Goal: Task Accomplishment & Management: Complete application form

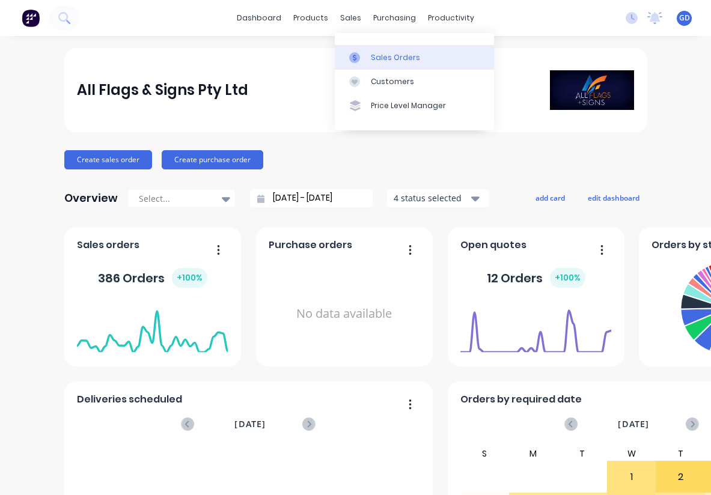
click at [380, 47] on link "Sales Orders" at bounding box center [414, 57] width 159 height 24
click at [382, 52] on div "Sales Orders" at bounding box center [395, 57] width 49 height 11
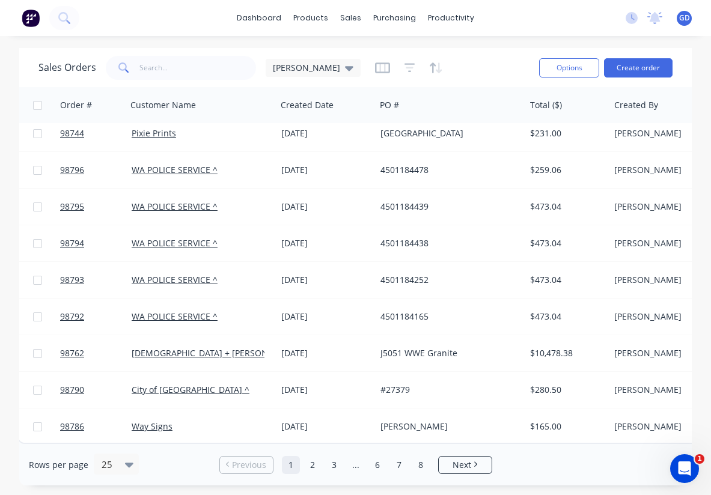
scroll to position [602, 2]
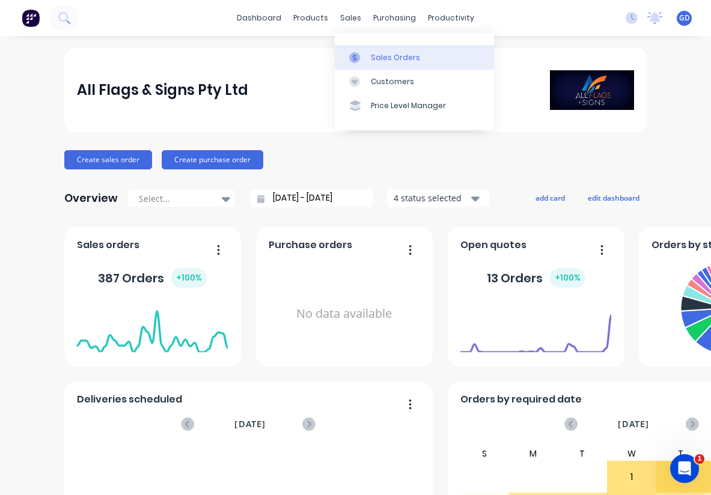
click at [383, 57] on div "Sales Orders" at bounding box center [395, 57] width 49 height 11
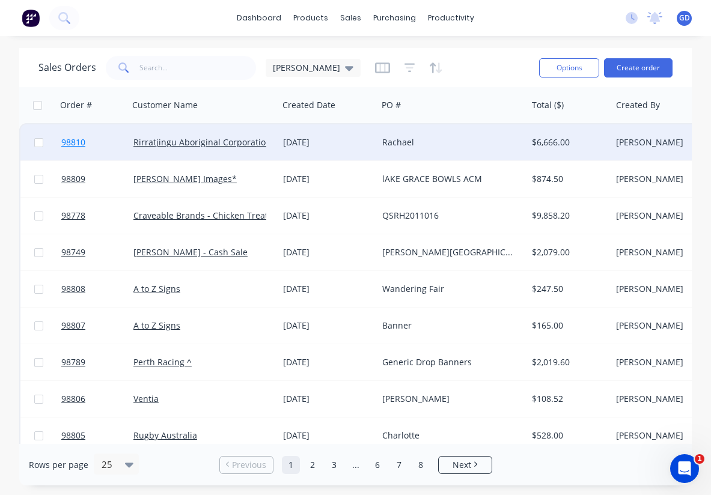
click at [81, 143] on span "98810" at bounding box center [73, 142] width 24 height 12
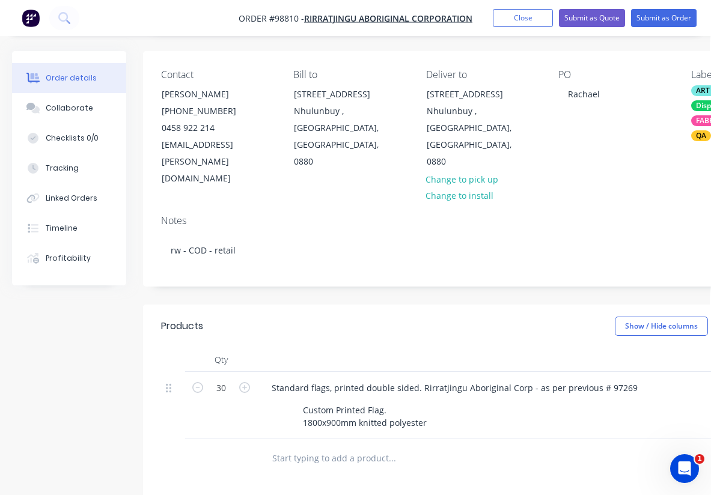
scroll to position [0, 1]
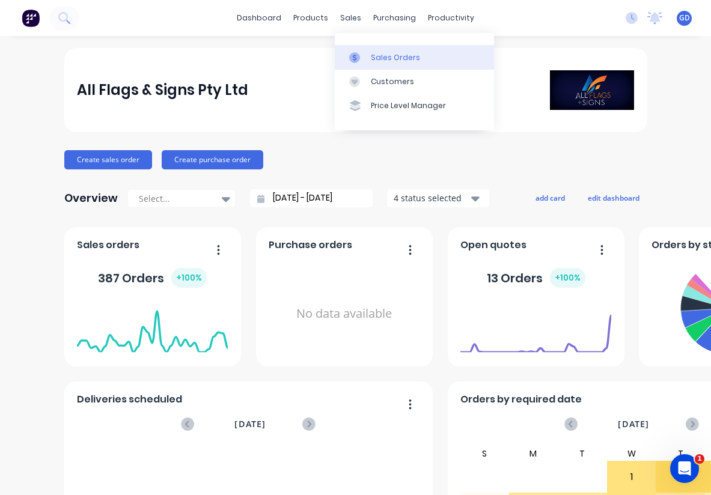
click at [383, 55] on div "Sales Orders" at bounding box center [395, 57] width 49 height 11
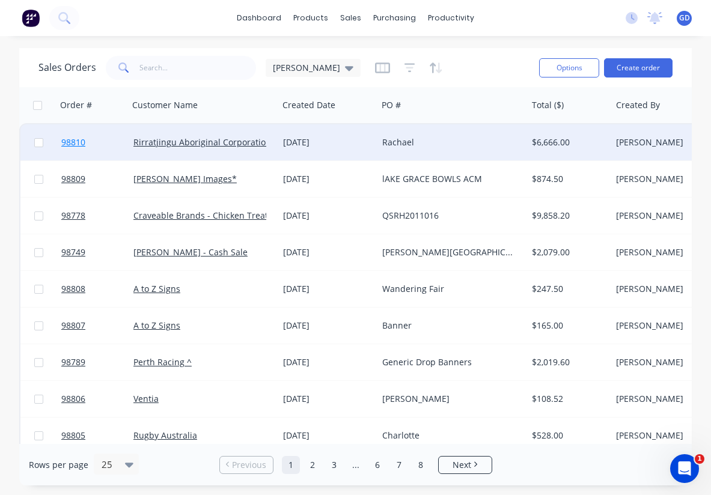
click at [78, 142] on span "98810" at bounding box center [73, 142] width 24 height 12
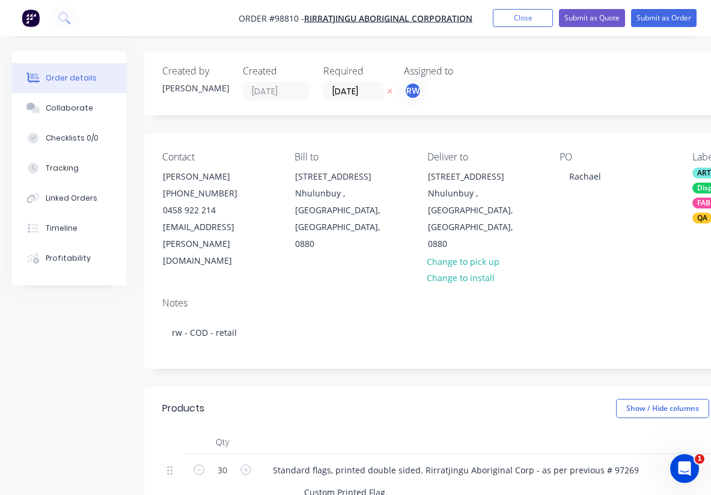
type input "$198.00"
type input "$5,940.00"
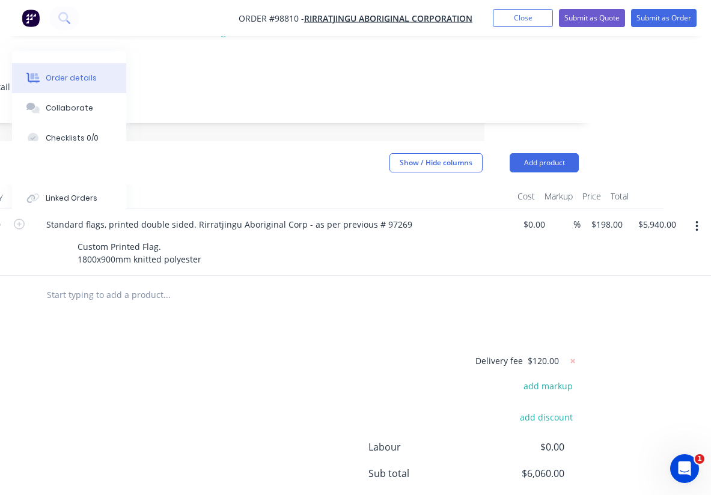
scroll to position [231, 226]
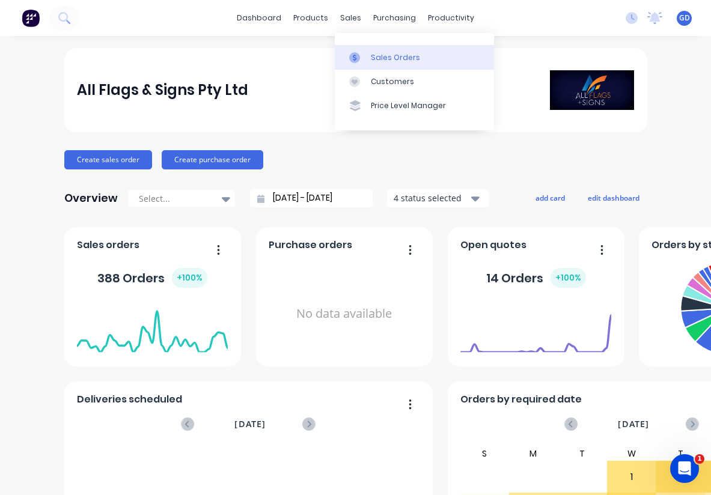
click at [376, 59] on div "Sales Orders" at bounding box center [395, 57] width 49 height 11
click at [380, 51] on link "Sales Orders" at bounding box center [414, 57] width 159 height 24
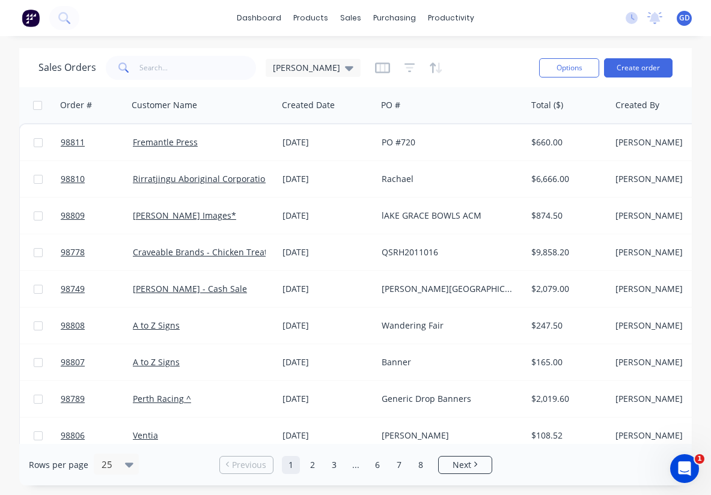
scroll to position [0, 1]
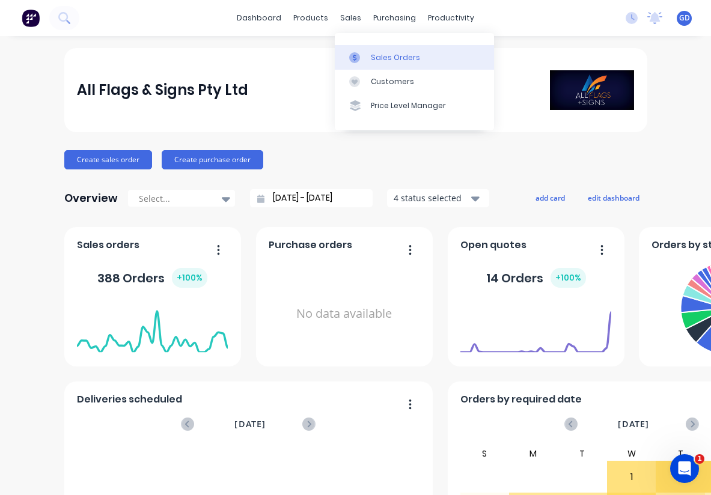
click at [386, 53] on div "Sales Orders" at bounding box center [395, 57] width 49 height 11
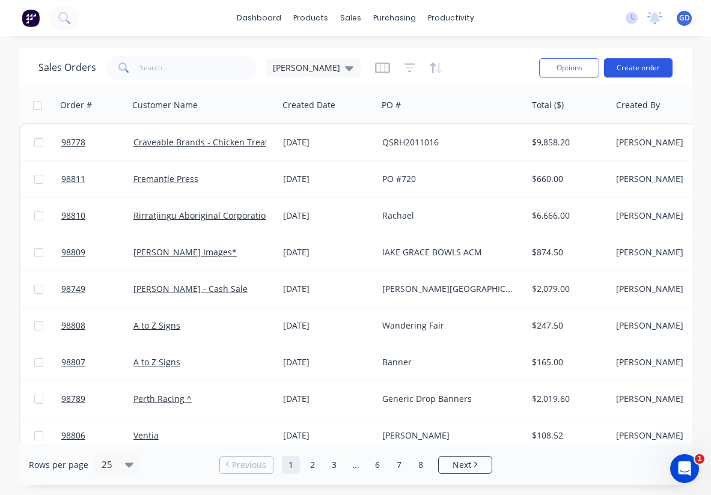
click at [627, 63] on button "Create order" at bounding box center [638, 67] width 69 height 19
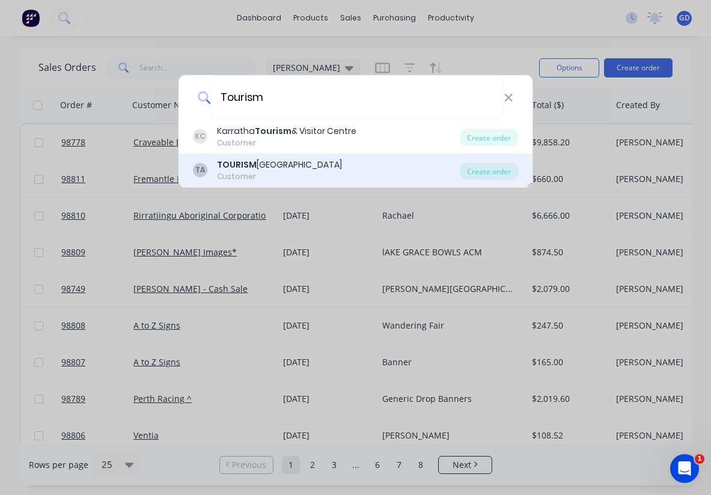
type input "Tourism"
click at [292, 169] on div "TOURISM [GEOGRAPHIC_DATA]" at bounding box center [279, 165] width 125 height 13
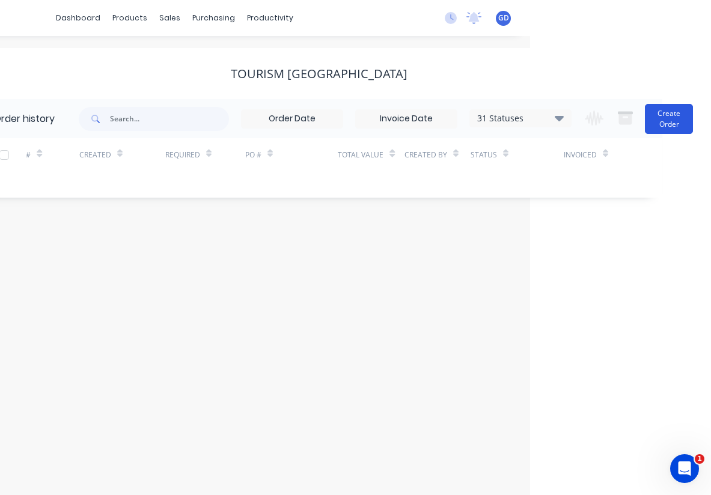
scroll to position [0, 181]
click at [674, 122] on button "Create Order" at bounding box center [669, 119] width 48 height 30
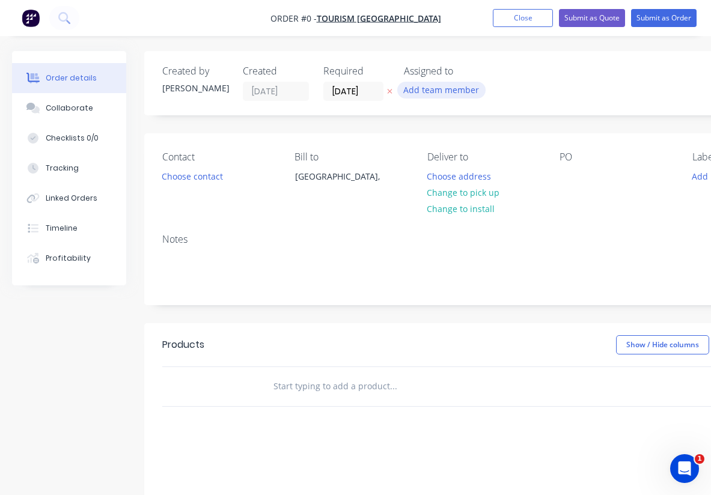
click at [433, 94] on button "Add team member" at bounding box center [441, 90] width 88 height 16
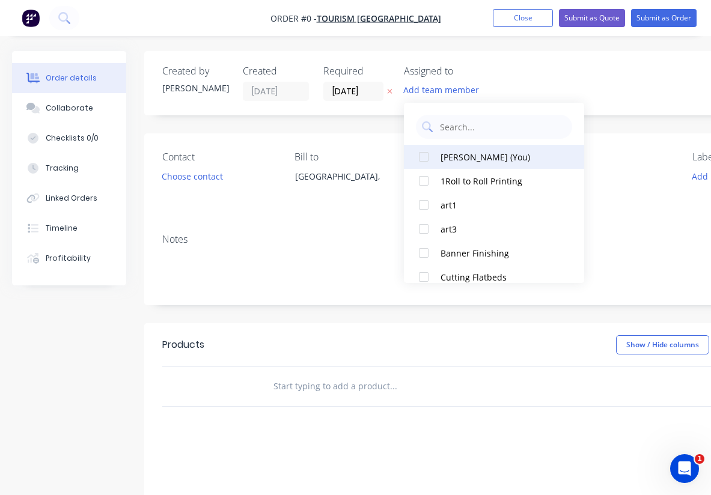
click at [418, 157] on div at bounding box center [424, 157] width 24 height 24
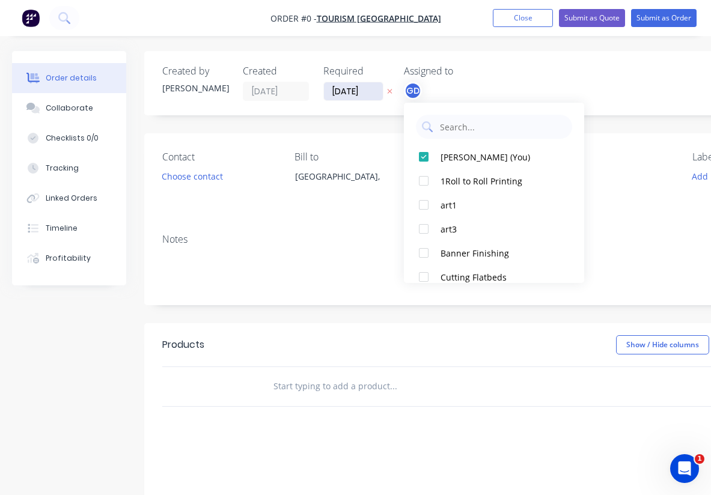
click at [347, 94] on div "Order details Collaborate Checklists 0/0 Tracking Linked Orders Timeline Profit…" at bounding box center [417, 382] width 835 height 662
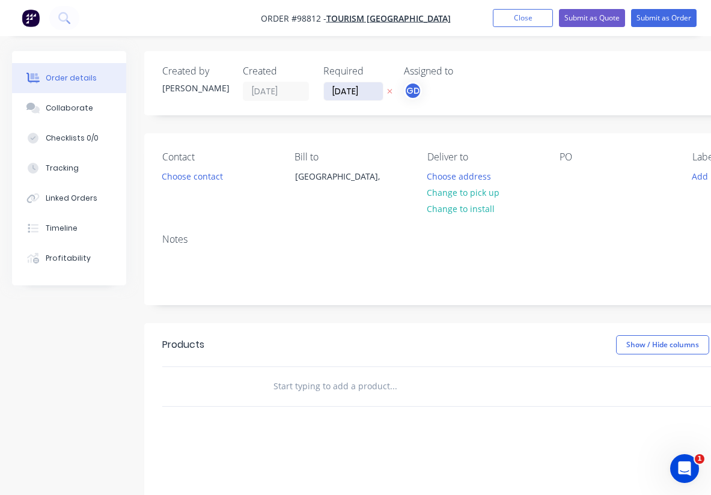
click at [347, 94] on input "03/10/25" at bounding box center [353, 91] width 59 height 18
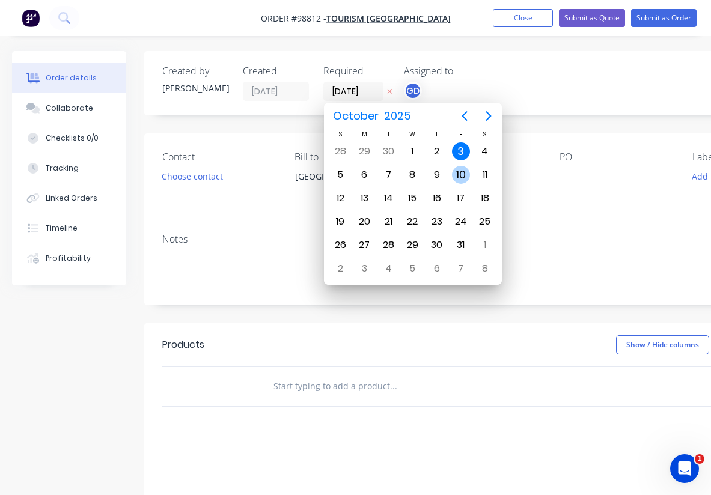
click at [462, 173] on div "10" at bounding box center [461, 175] width 18 height 18
type input "10/10/25"
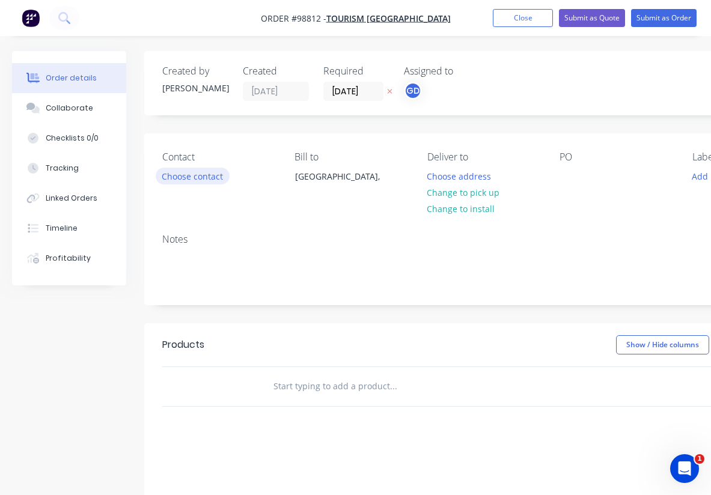
click at [188, 178] on button "Choose contact" at bounding box center [193, 176] width 74 height 16
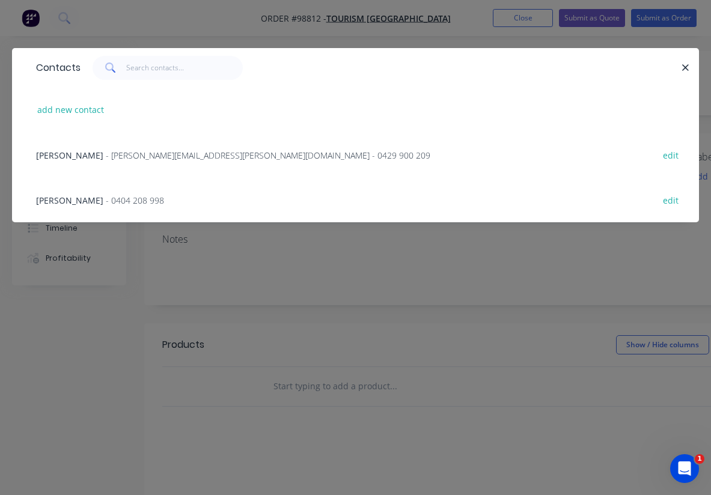
click at [81, 157] on span "Tony Flanders" at bounding box center [69, 155] width 67 height 11
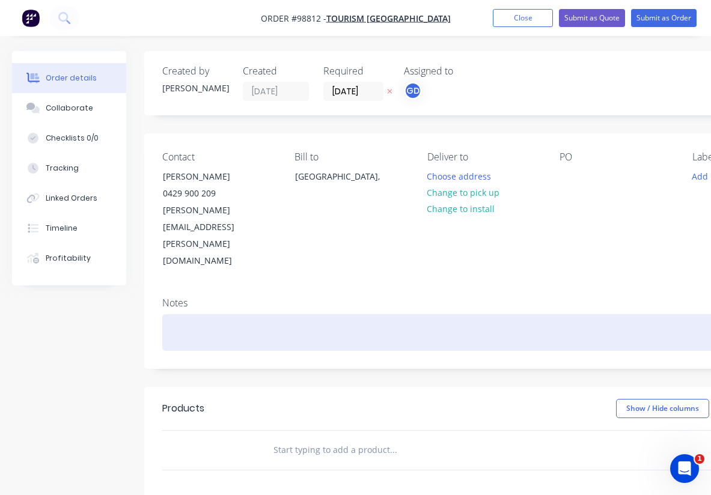
click at [188, 314] on div at bounding box center [483, 332] width 643 height 37
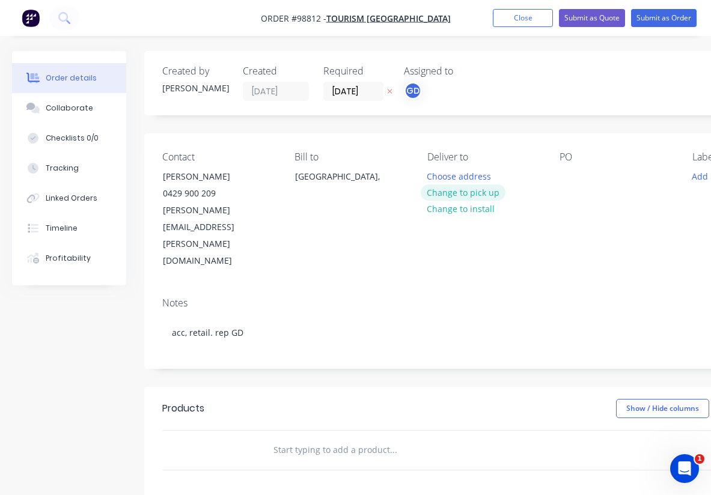
click at [467, 191] on button "Change to pick up" at bounding box center [463, 193] width 85 height 16
click at [572, 171] on div at bounding box center [569, 176] width 19 height 17
paste div
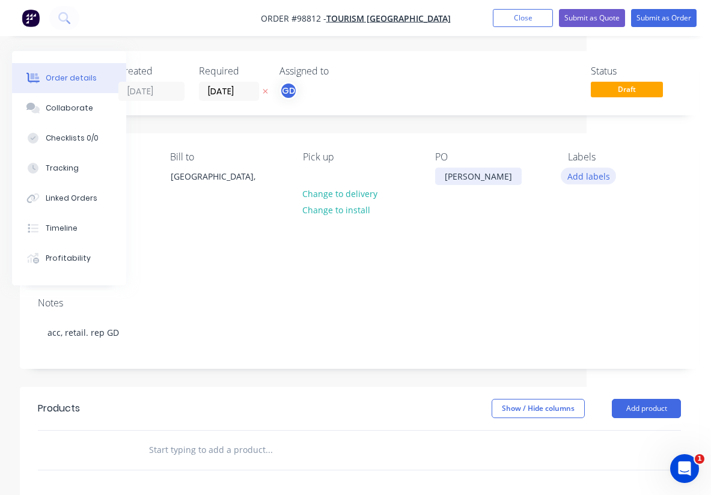
scroll to position [0, 124]
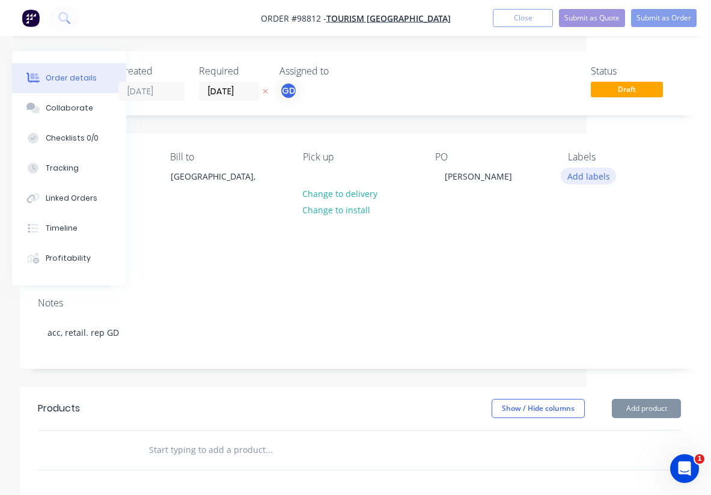
click at [606, 177] on button "Add labels" at bounding box center [588, 176] width 55 height 16
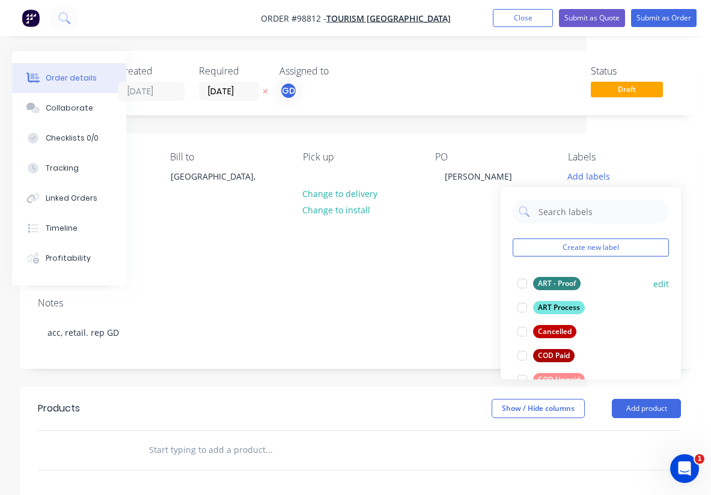
click at [560, 281] on div "ART - Proof" at bounding box center [556, 283] width 47 height 13
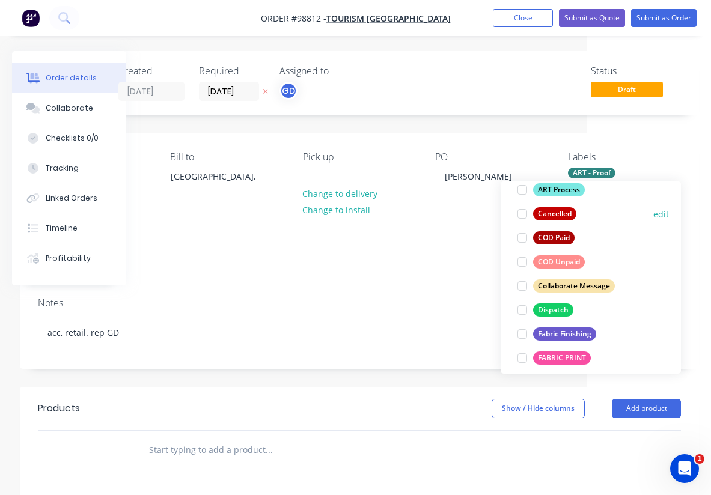
scroll to position [114, 0]
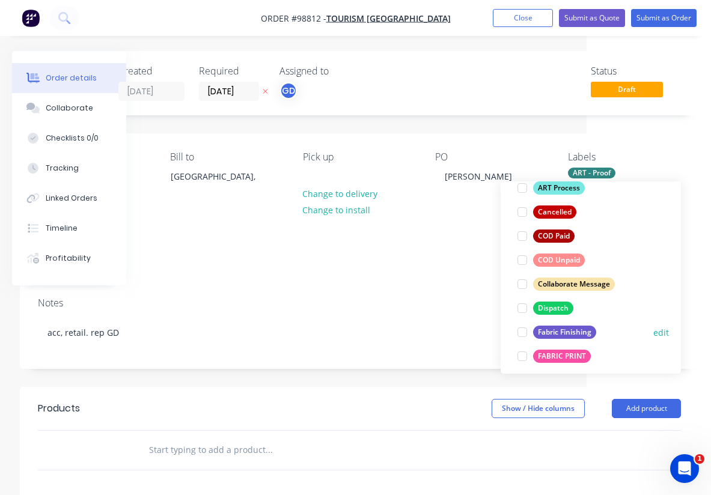
click at [582, 328] on div "Fabric Finishing" at bounding box center [564, 332] width 63 height 13
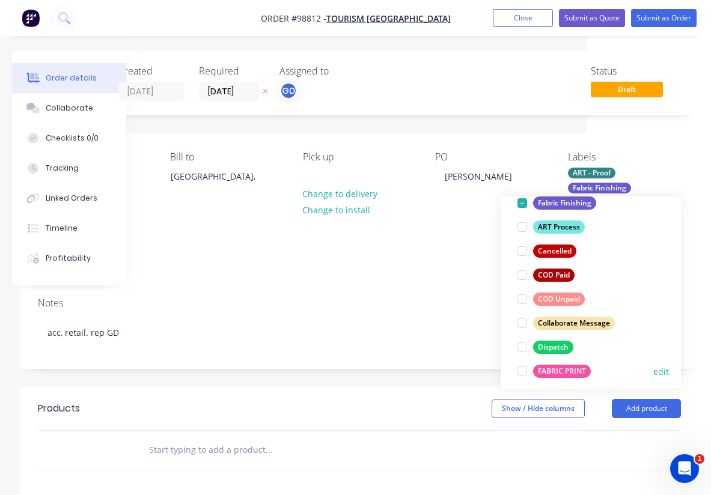
click at [569, 368] on div "FABRIC PRINT" at bounding box center [562, 371] width 58 height 13
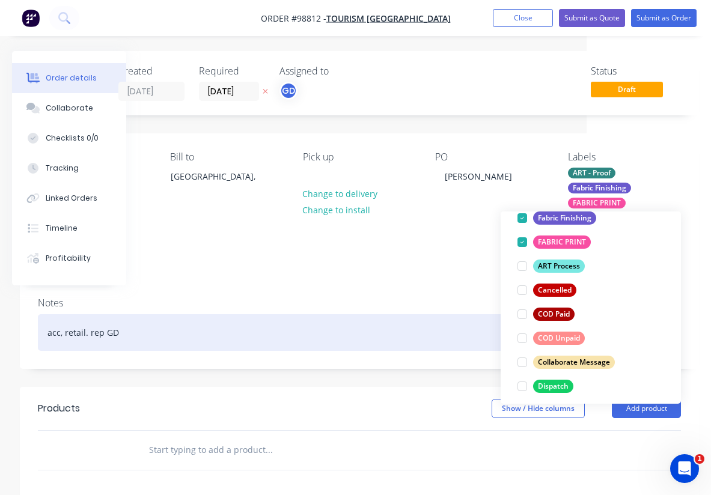
click at [391, 314] on div "acc, retail. rep GD" at bounding box center [359, 332] width 643 height 37
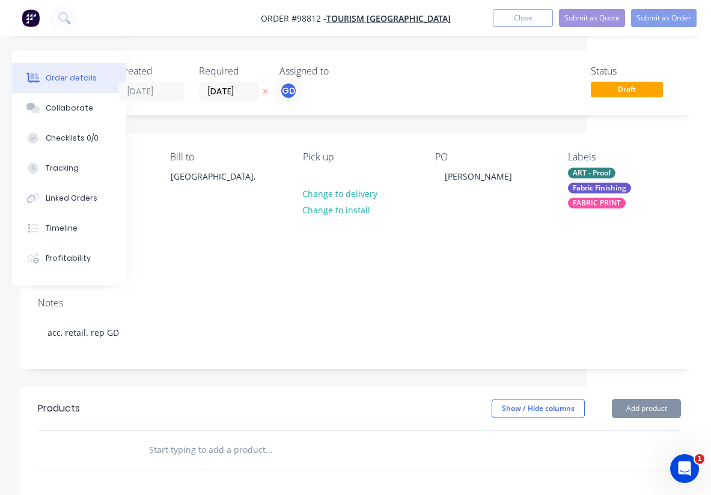
click at [189, 438] on input "text" at bounding box center [268, 450] width 240 height 24
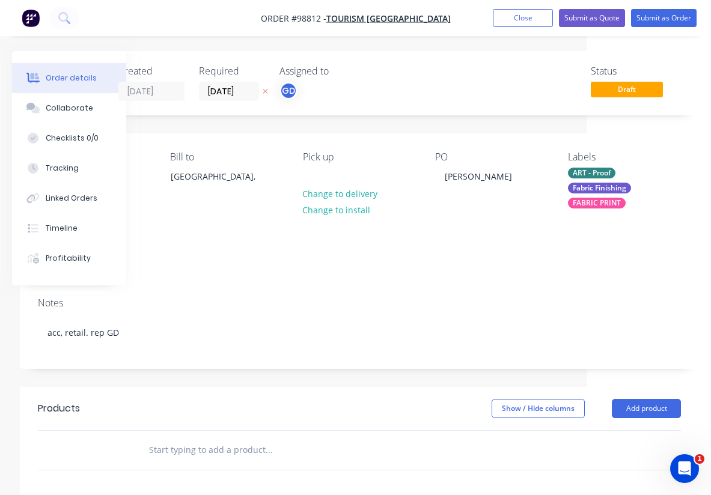
paste input "3900mm high (approx.) Bow flags (flags only) double sided with same weight bloc…"
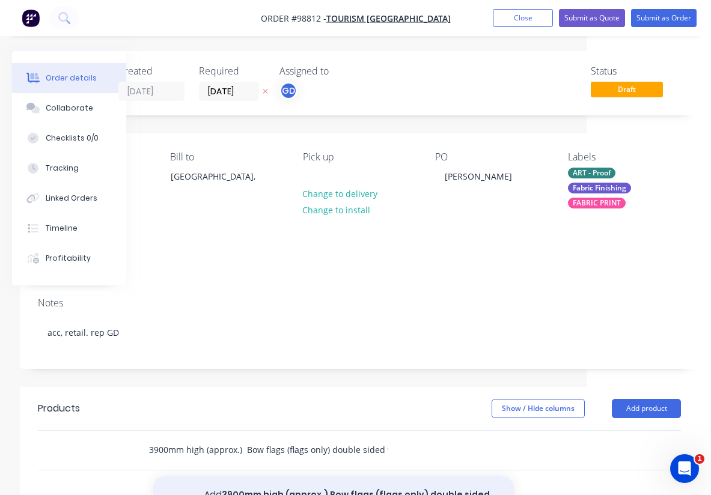
type input "3900mm high (approx.) Bow flags (flags only) double sided with same weight bloc…"
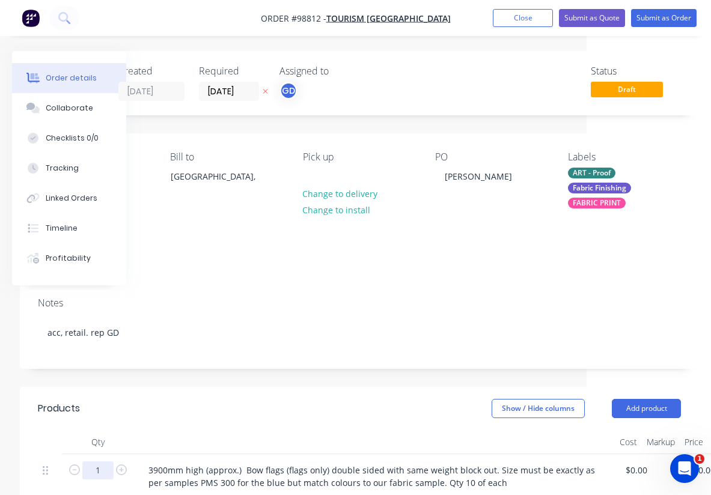
click at [105, 462] on input "1" at bounding box center [97, 471] width 31 height 18
type input "20"
click at [198, 430] on div at bounding box center [374, 442] width 481 height 24
click at [176, 494] on div at bounding box center [209, 502] width 123 height 17
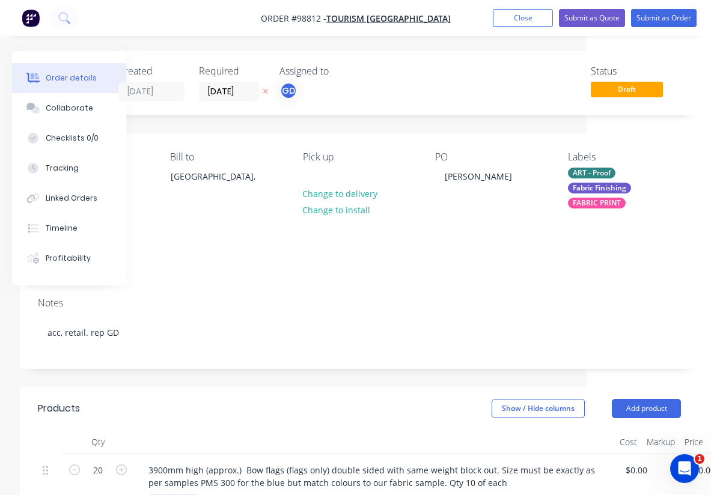
click at [199, 494] on div "flag 140" at bounding box center [173, 502] width 50 height 17
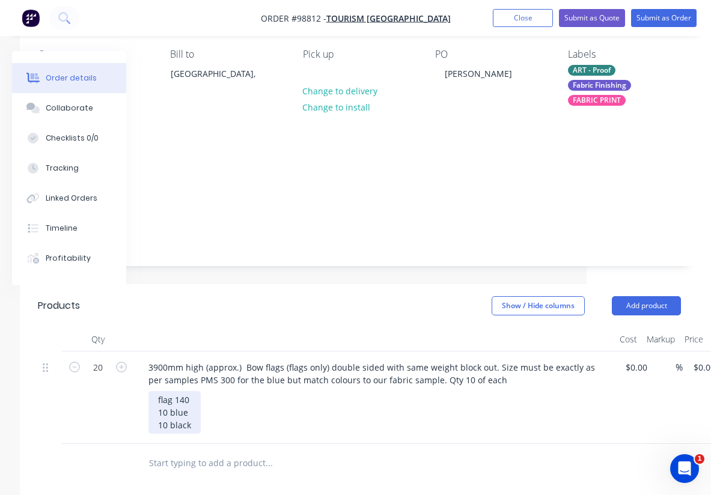
scroll to position [104, 124]
click at [194, 390] on div "flag 140 10 blue 10 black" at bounding box center [174, 411] width 52 height 43
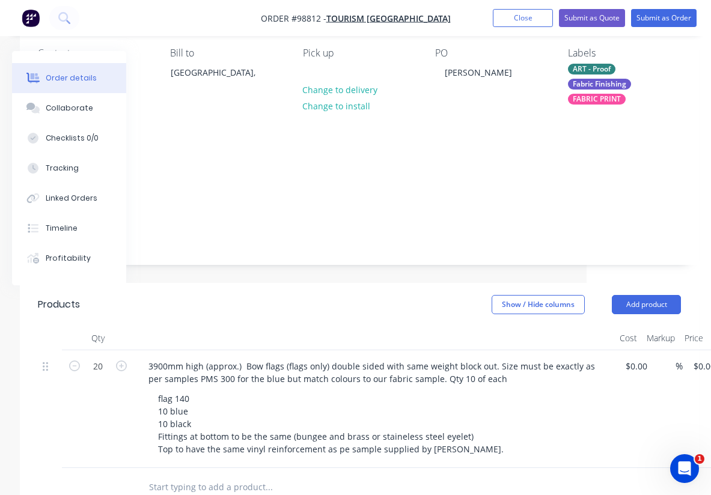
click at [528, 390] on div "flag 140 10 blue 10 black Fittings at bottom to be the same (bungee and brass o…" at bounding box center [379, 424] width 462 height 68
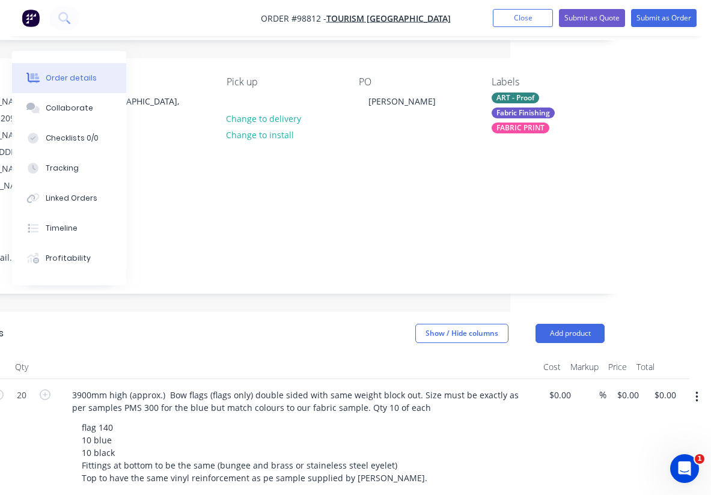
scroll to position [75, 201]
click at [665, 386] on input "0.00" at bounding box center [667, 394] width 28 height 17
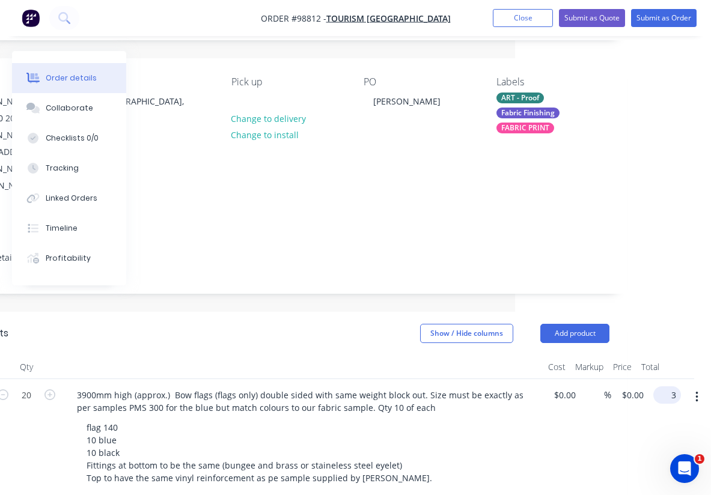
scroll to position [75, 187]
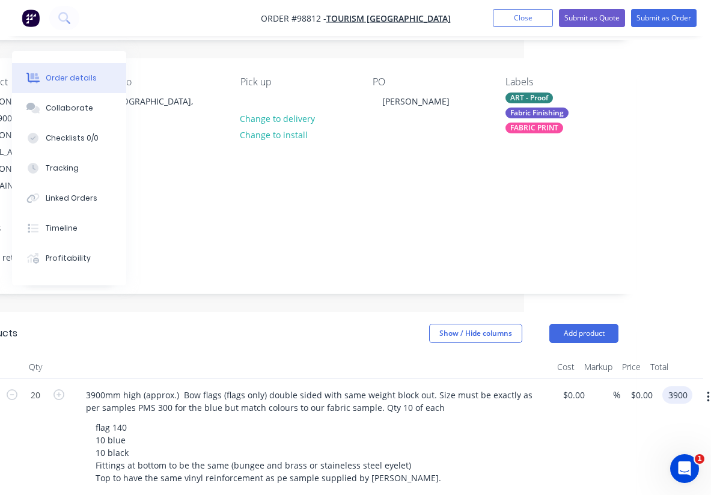
type input "3900"
type input "$195.00"
type input "$3,900.00"
click at [583, 394] on div "$0.00 $0.00" at bounding box center [570, 438] width 37 height 118
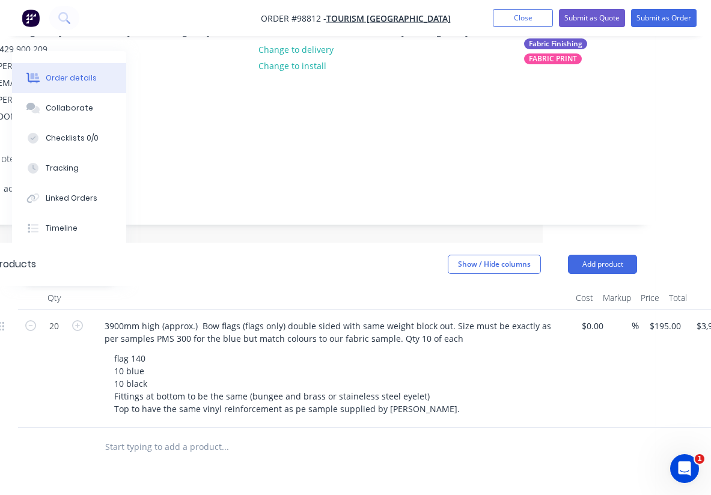
scroll to position [153, 168]
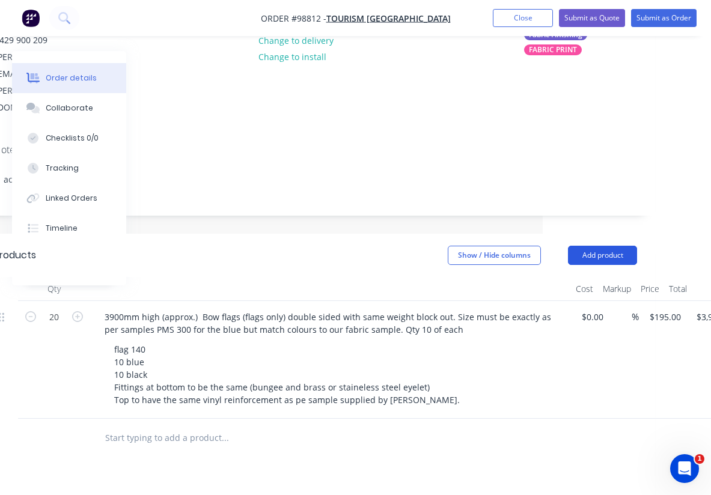
click at [603, 246] on button "Add product" at bounding box center [602, 255] width 69 height 19
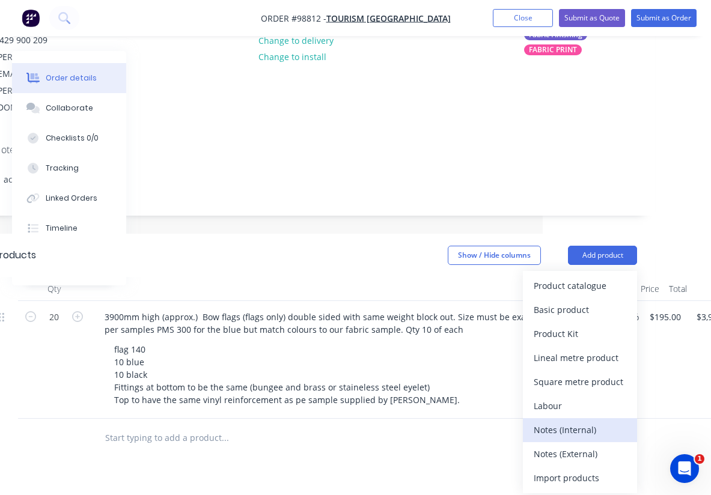
click at [590, 421] on div "Notes (Internal)" at bounding box center [580, 429] width 93 height 17
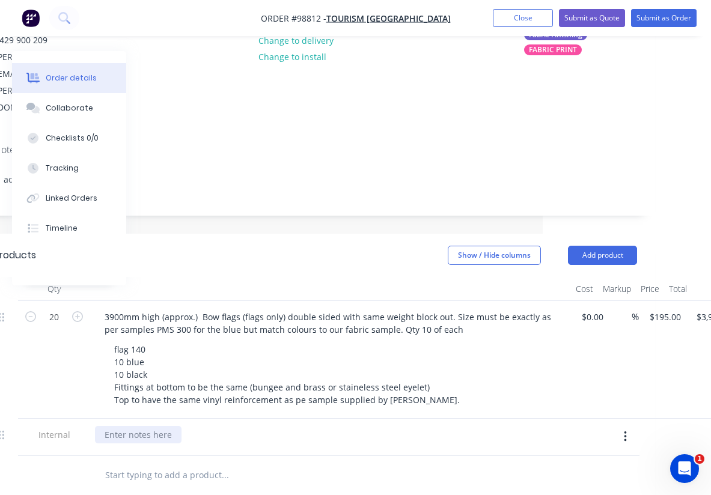
click at [166, 426] on div at bounding box center [138, 434] width 87 height 17
paste div
click at [290, 476] on input "text" at bounding box center [225, 488] width 240 height 24
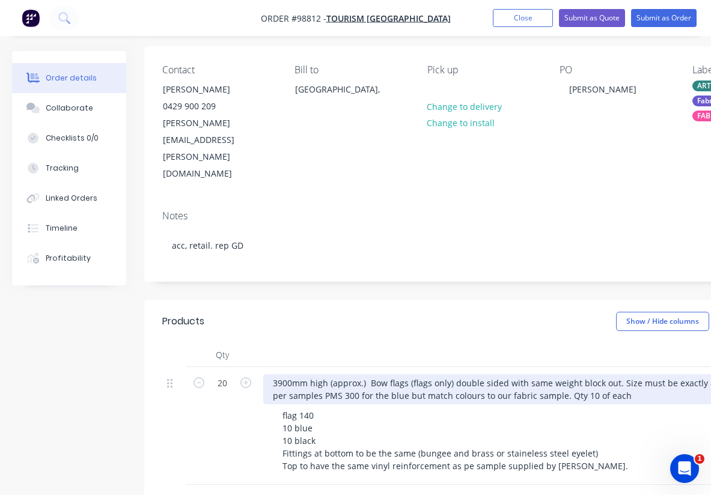
scroll to position [0, 0]
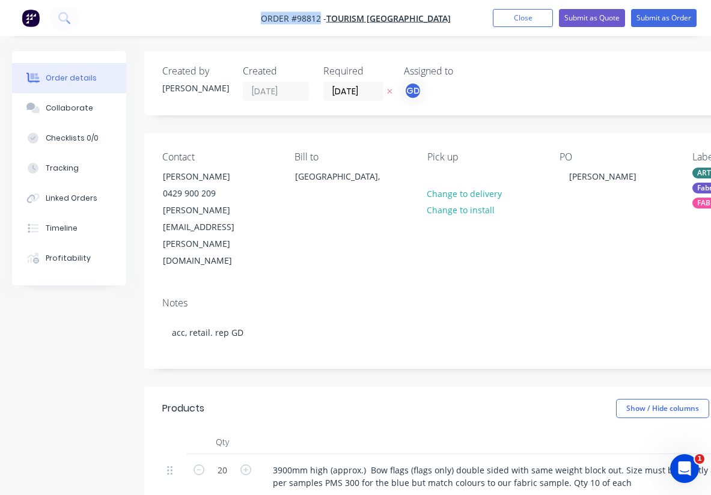
drag, startPoint x: 254, startPoint y: 17, endPoint x: 319, endPoint y: 20, distance: 65.6
click at [319, 20] on nav "Order #98812 - TOURISM WESTERN AUSTRALIA Add product Close Submit as Quote Subm…" at bounding box center [355, 18] width 711 height 36
copy span "Order #98812"
click at [518, 20] on button "Close" at bounding box center [523, 18] width 60 height 18
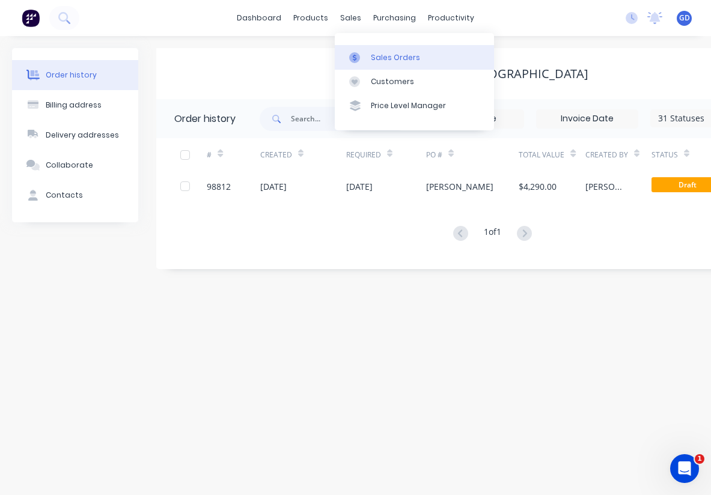
click at [385, 56] on div "Sales Orders" at bounding box center [395, 57] width 49 height 11
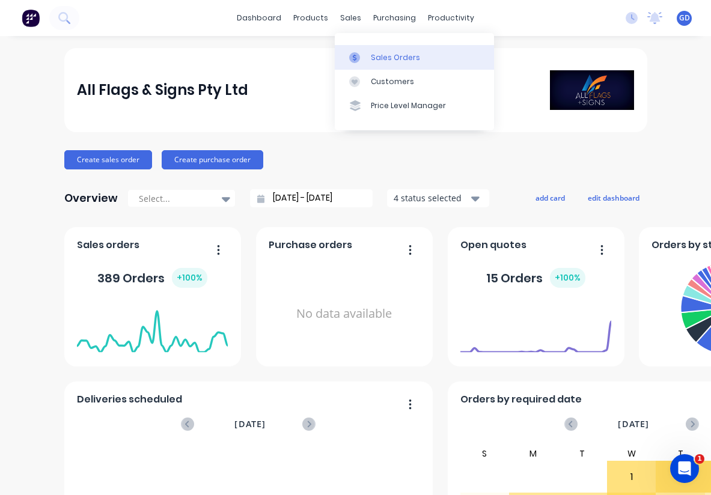
click at [379, 54] on div "Sales Orders" at bounding box center [395, 57] width 49 height 11
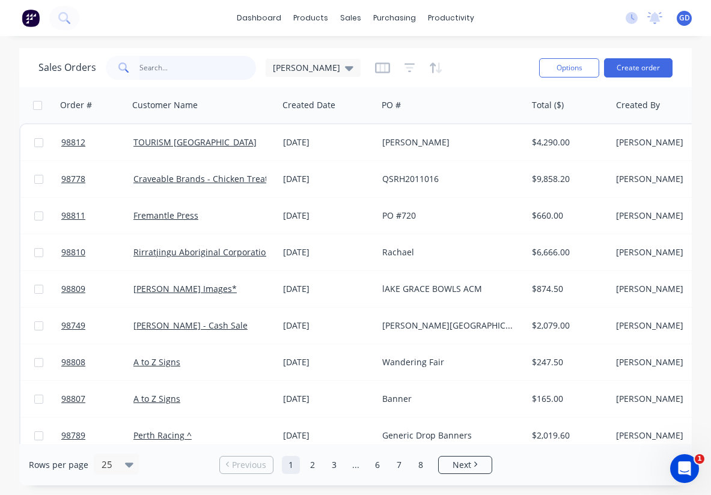
click at [172, 61] on input "text" at bounding box center [197, 68] width 117 height 24
type input "Gino"
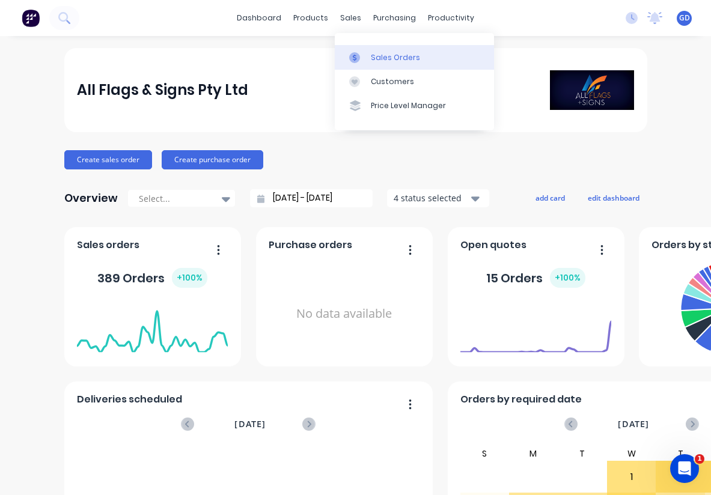
click at [383, 53] on div "Sales Orders" at bounding box center [395, 57] width 49 height 11
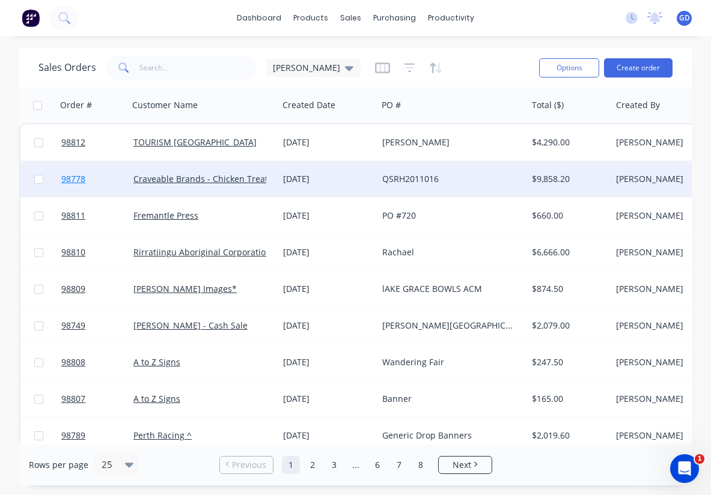
click at [73, 179] on span "98778" at bounding box center [73, 179] width 24 height 12
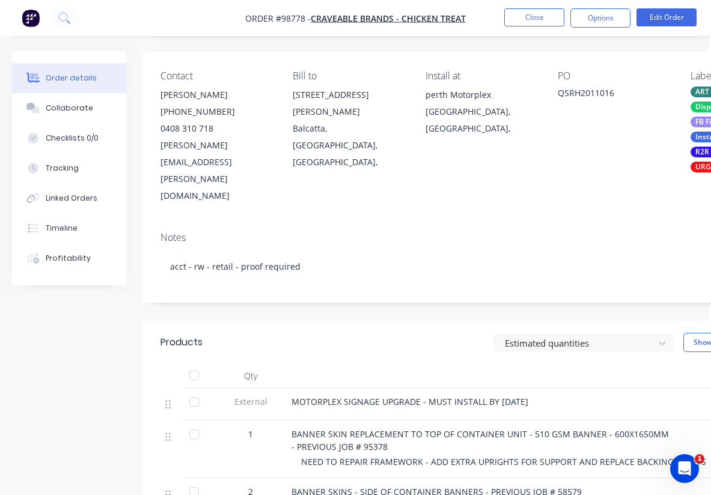
scroll to position [0, 2]
